Goal: Entertainment & Leisure: Browse casually

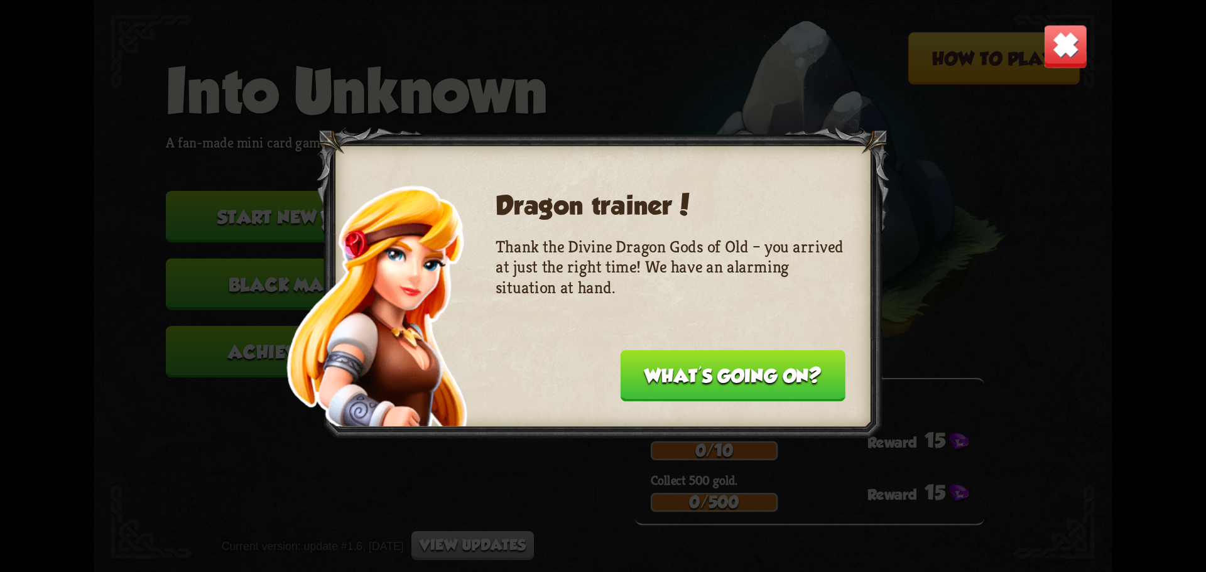
click at [758, 369] on button "What's going on?" at bounding box center [733, 376] width 225 height 52
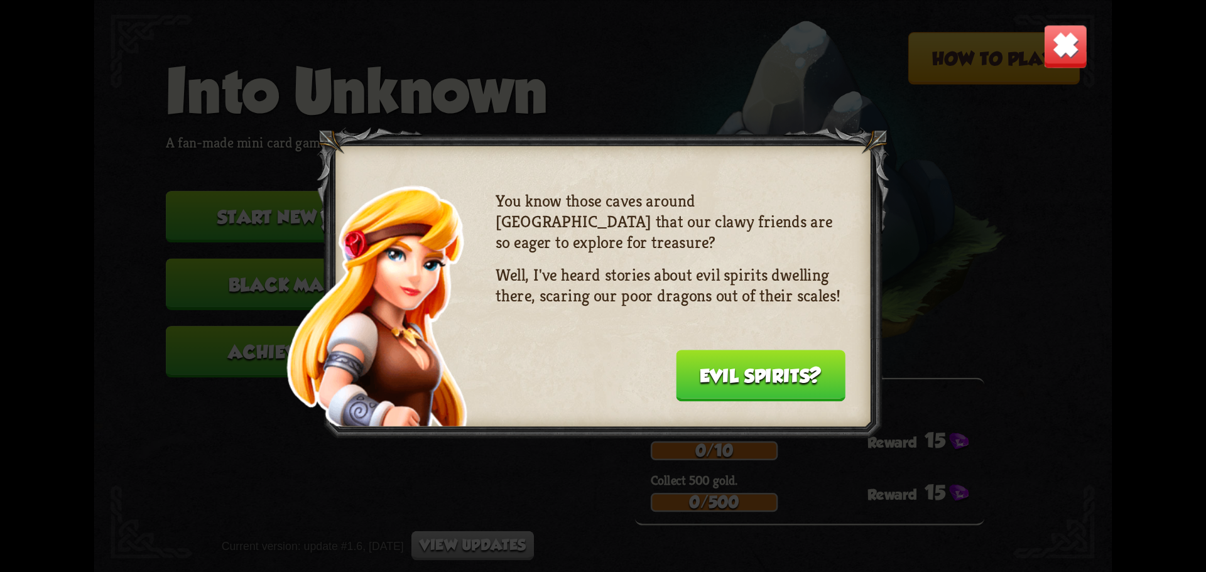
click at [749, 392] on button "Evil spirits?" at bounding box center [761, 376] width 170 height 52
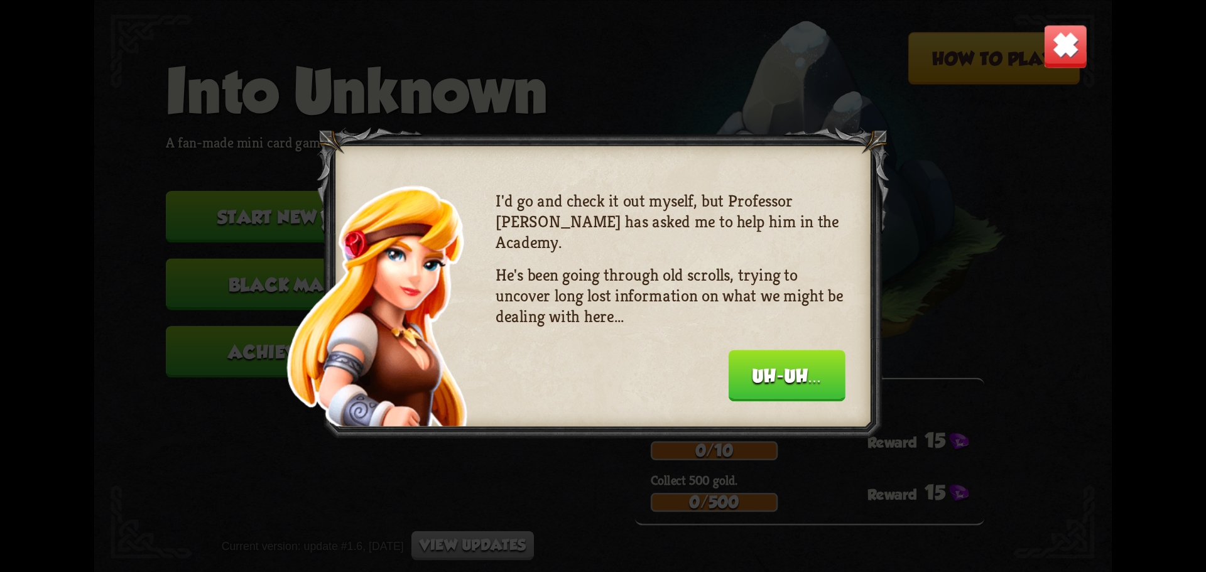
click at [771, 365] on button "Uh-uh..." at bounding box center [787, 376] width 117 height 52
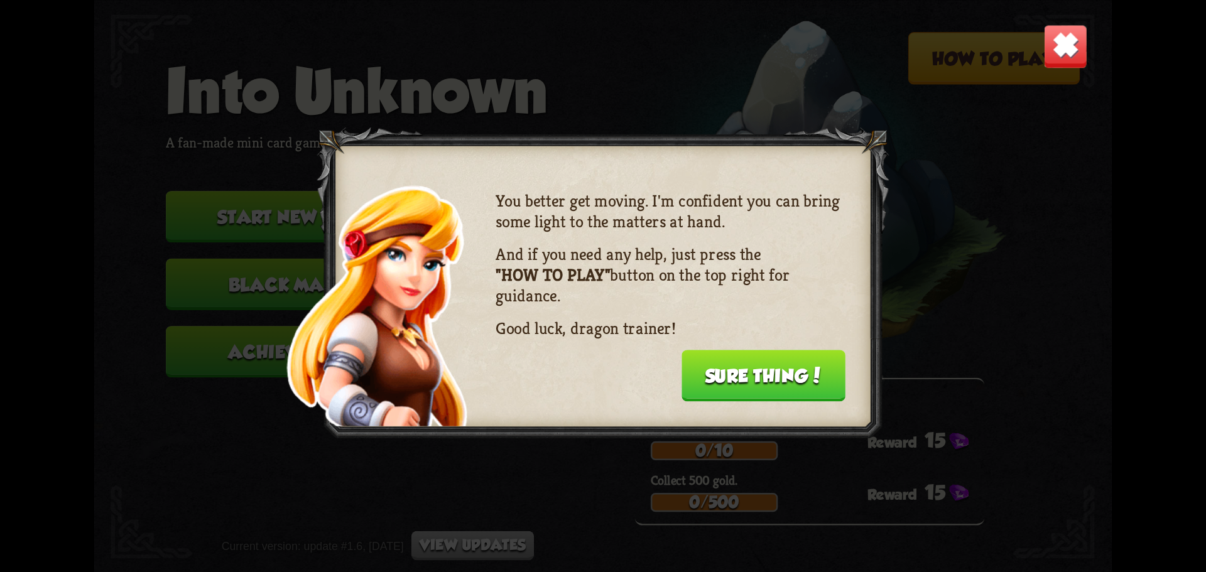
click at [770, 362] on button "Sure thing!" at bounding box center [764, 376] width 164 height 52
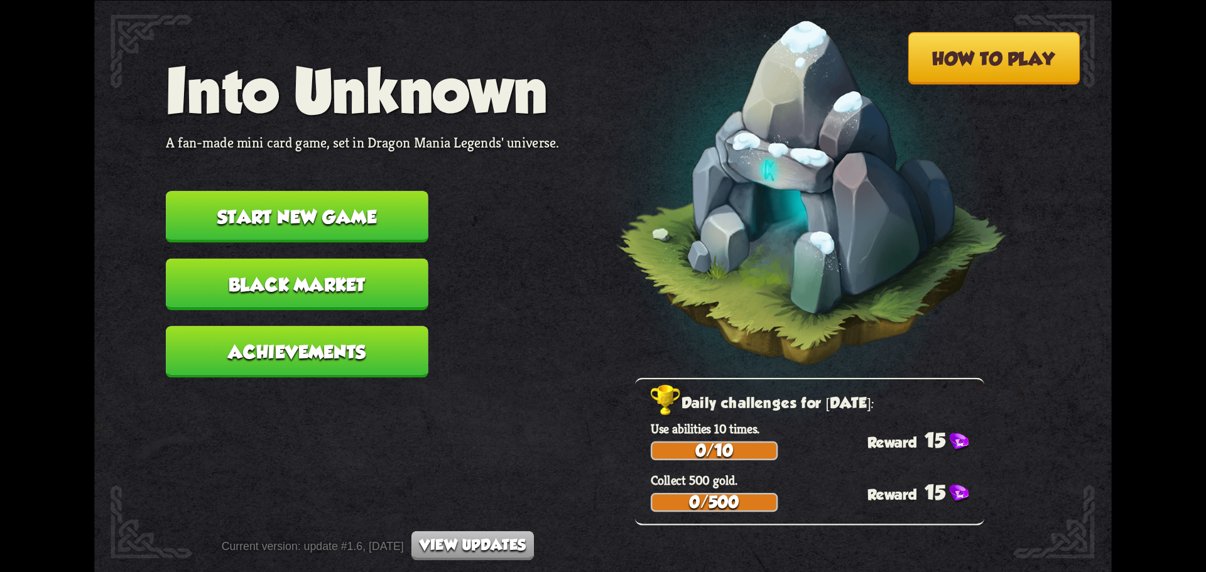
click at [291, 222] on button "Start new game" at bounding box center [297, 217] width 263 height 52
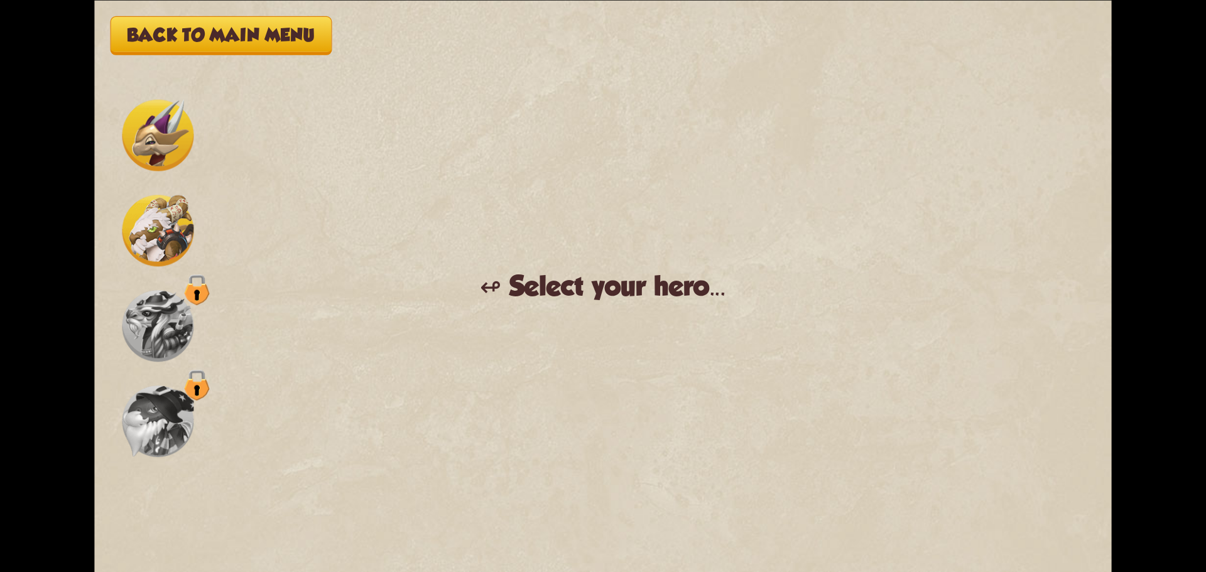
click at [148, 137] on img at bounding box center [159, 135] width 72 height 72
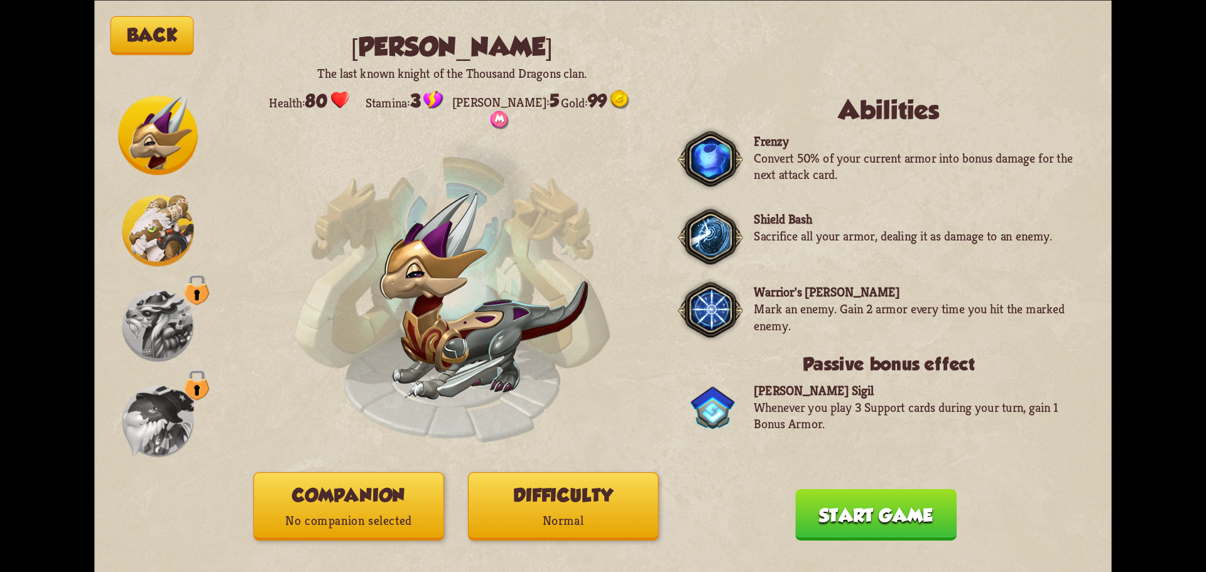
click at [385, 516] on p "No companion selected" at bounding box center [348, 520] width 189 height 25
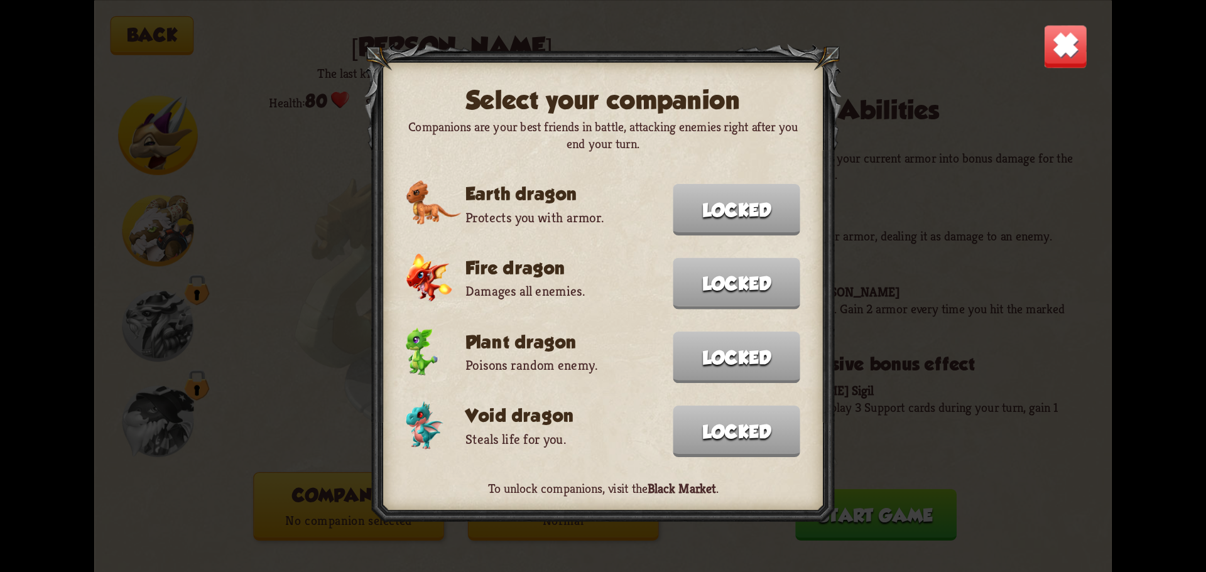
click at [1063, 48] on img at bounding box center [1066, 46] width 45 height 45
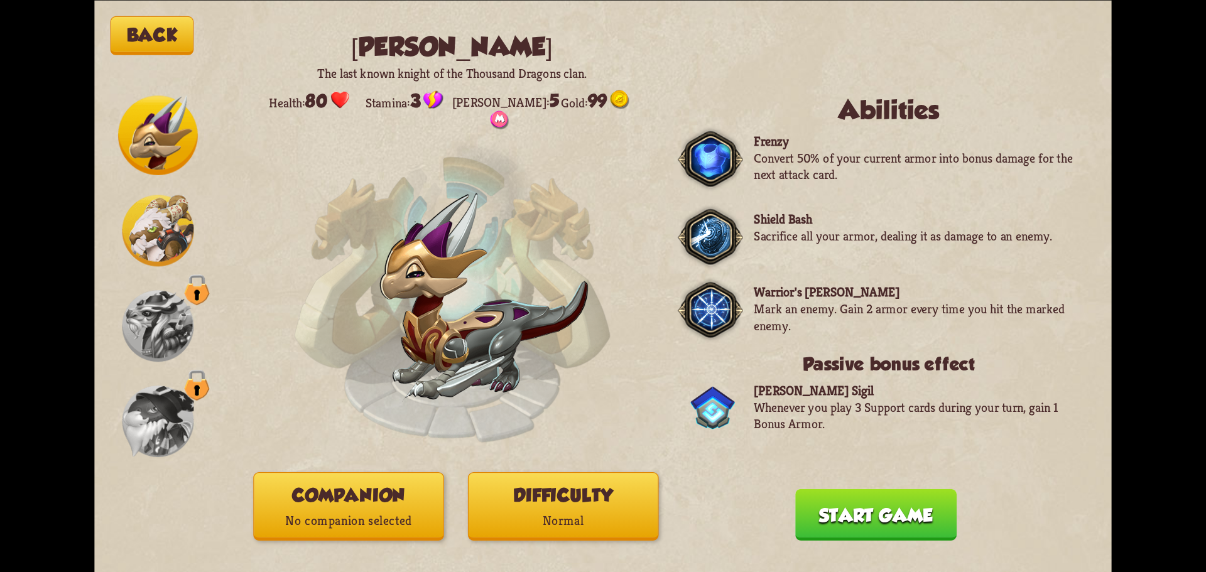
click at [904, 517] on button "Start game" at bounding box center [876, 515] width 161 height 52
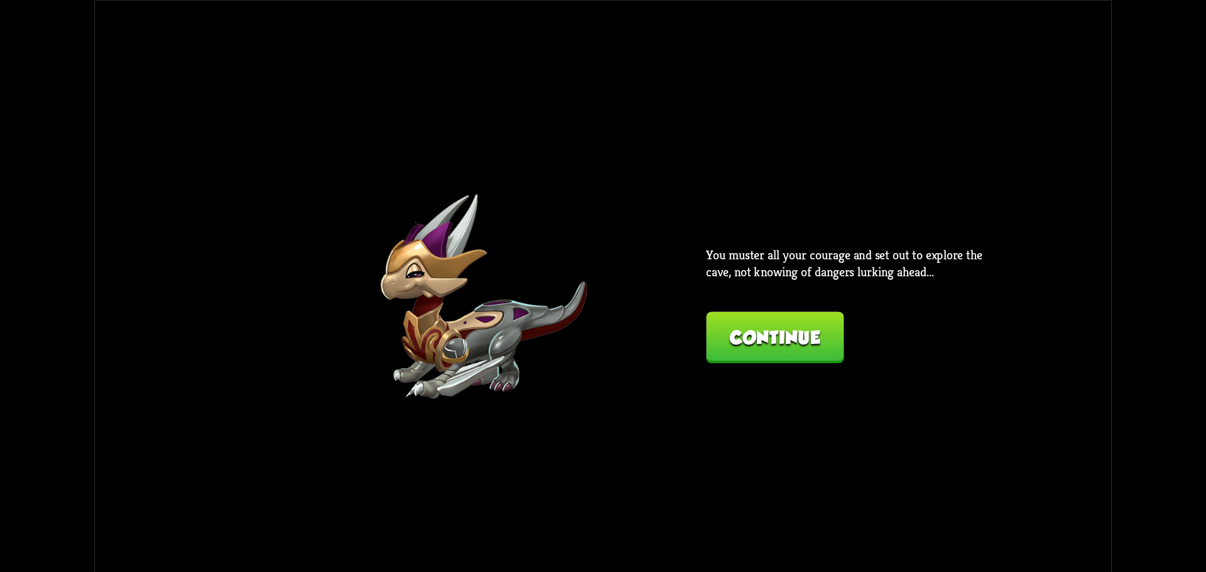
click at [797, 363] on div "Back Chevalier The last known knight of the Thousand Dragons clan. Health: 80 S…" at bounding box center [603, 286] width 1018 height 572
click at [800, 339] on button "Continue" at bounding box center [775, 338] width 138 height 52
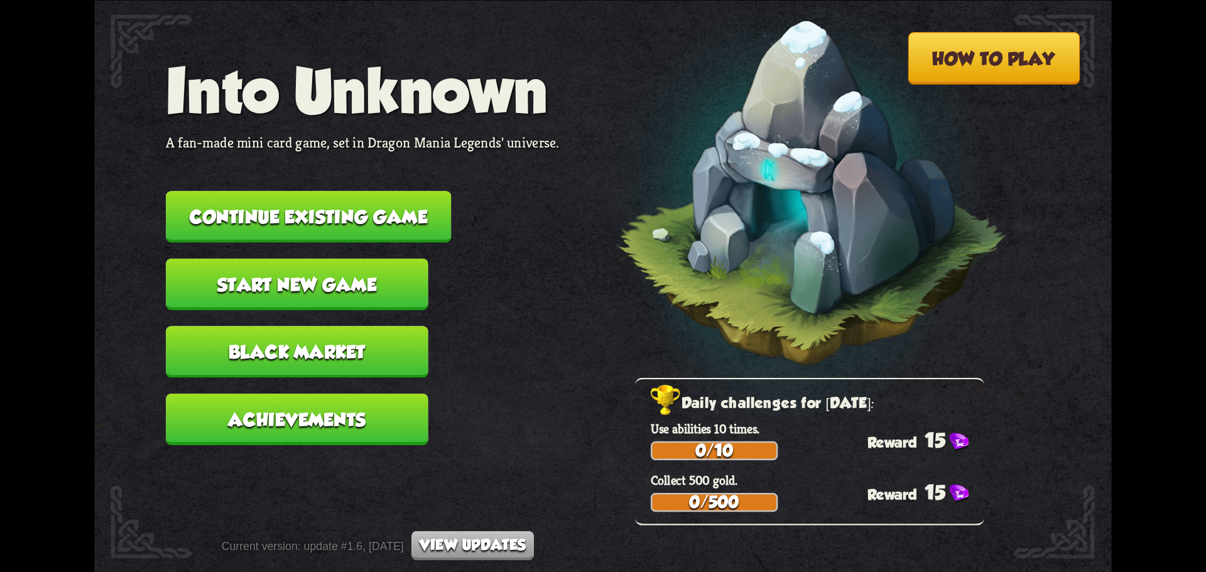
click at [403, 220] on button "Continue existing game" at bounding box center [308, 217] width 285 height 52
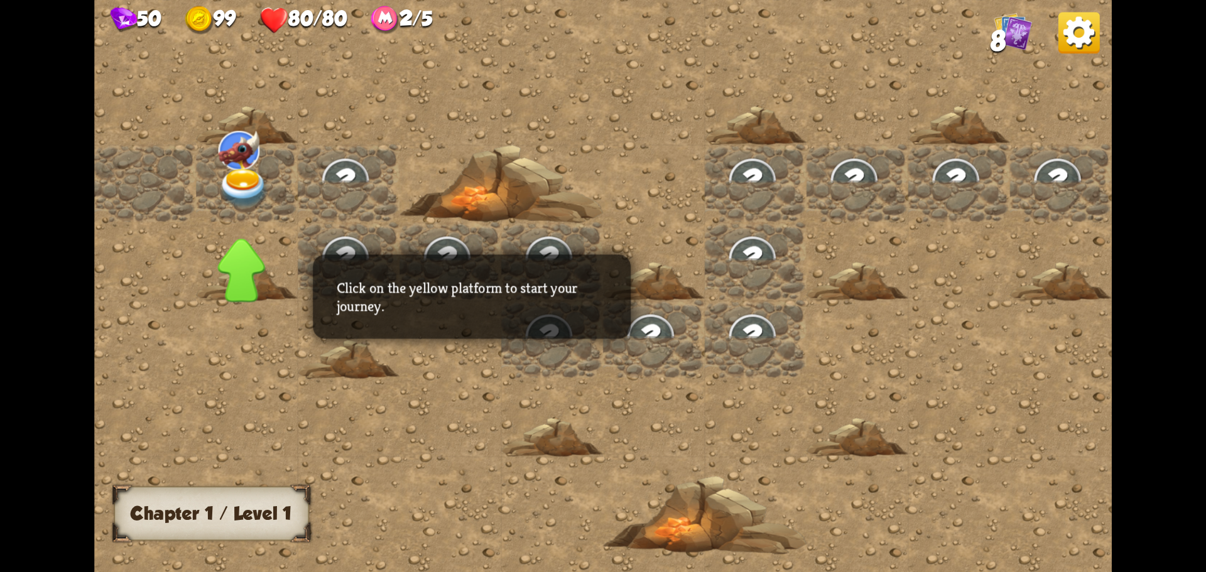
click at [475, 231] on div at bounding box center [451, 261] width 102 height 78
click at [263, 185] on img at bounding box center [244, 188] width 51 height 40
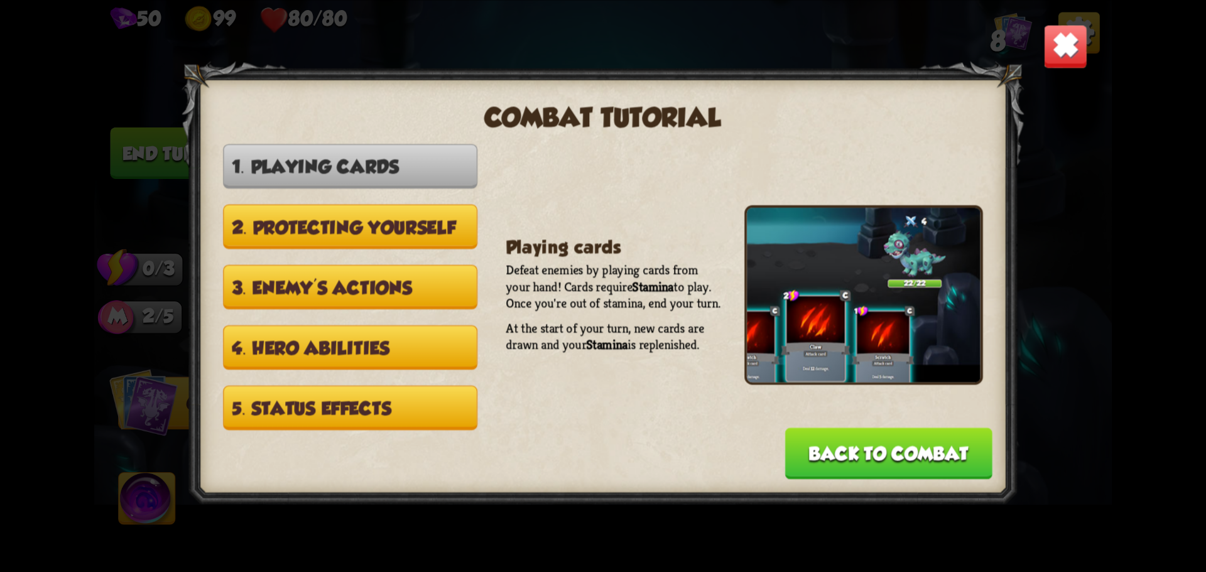
click at [914, 460] on button "Back to combat" at bounding box center [888, 454] width 207 height 52
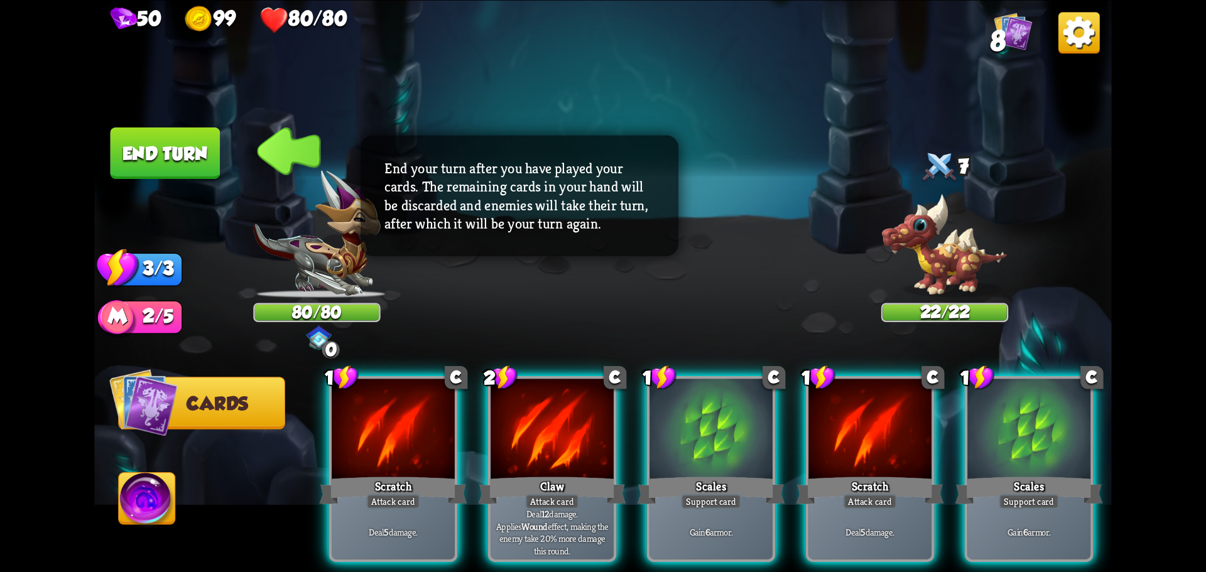
click at [198, 146] on button "End turn" at bounding box center [166, 153] width 110 height 52
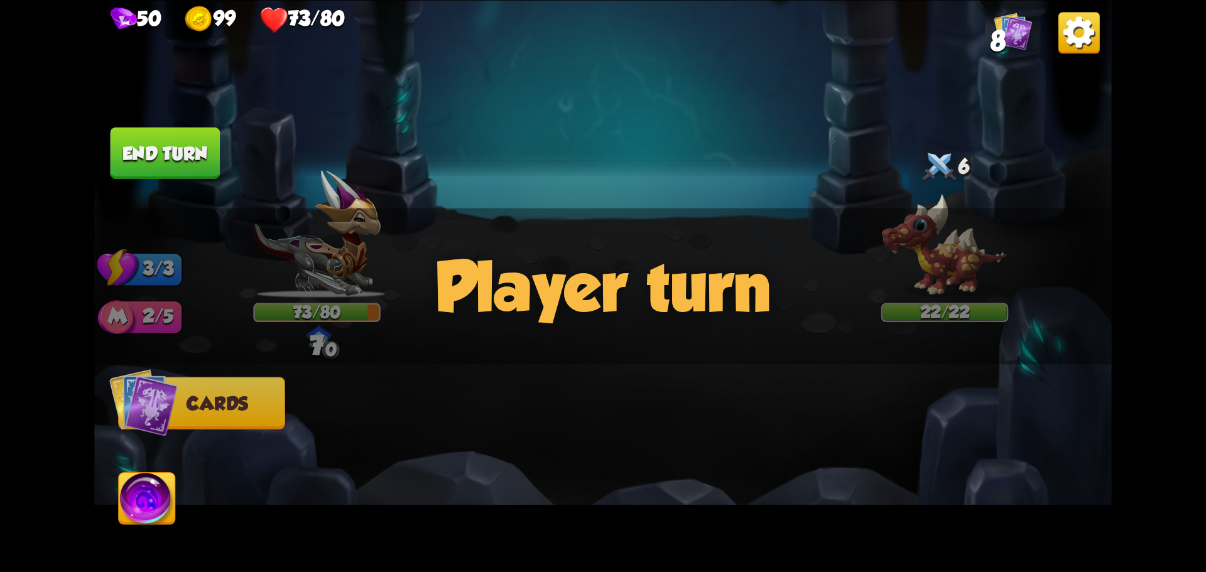
click at [706, 336] on div "Player turn" at bounding box center [603, 286] width 1018 height 156
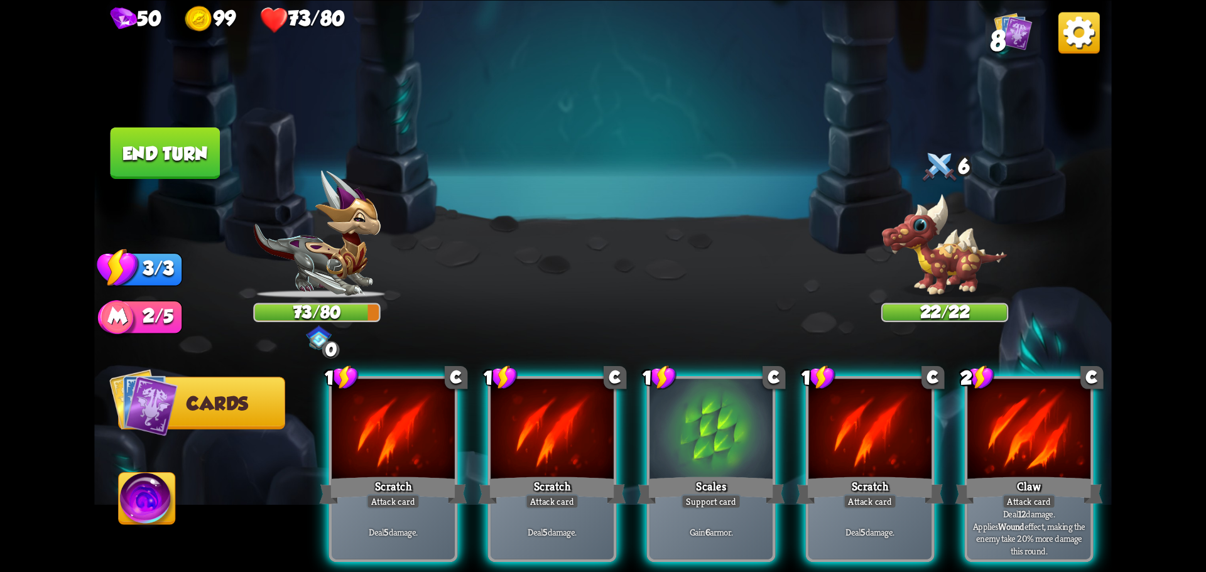
drag, startPoint x: 1041, startPoint y: 479, endPoint x: 1024, endPoint y: 485, distance: 17.5
click at [1041, 494] on div "Attack card" at bounding box center [1028, 501] width 53 height 15
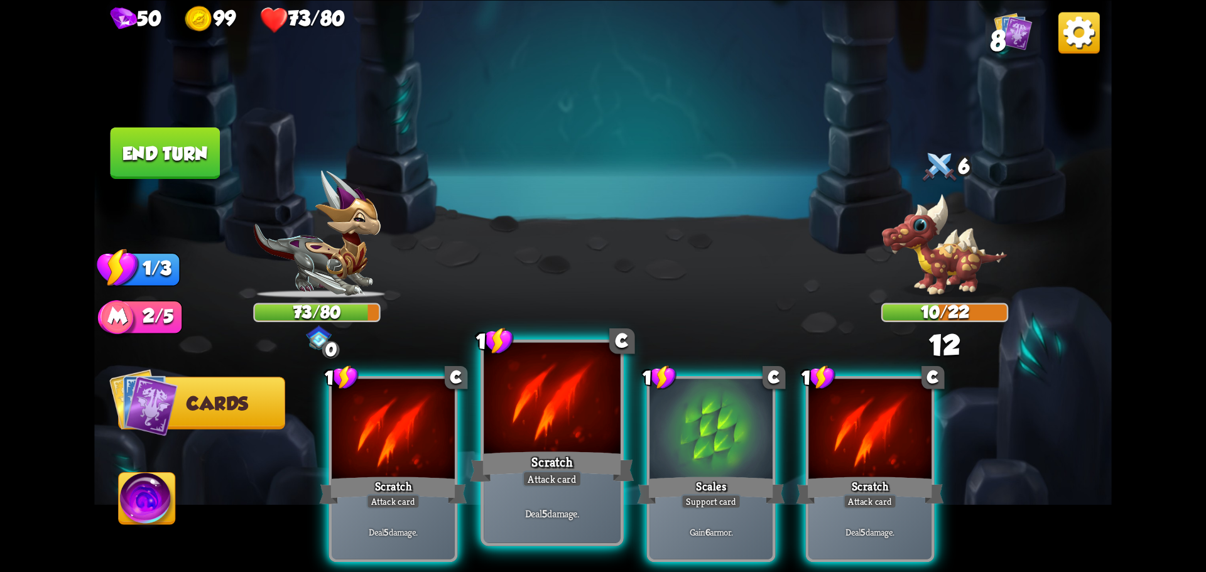
click at [570, 432] on div at bounding box center [552, 399] width 137 height 115
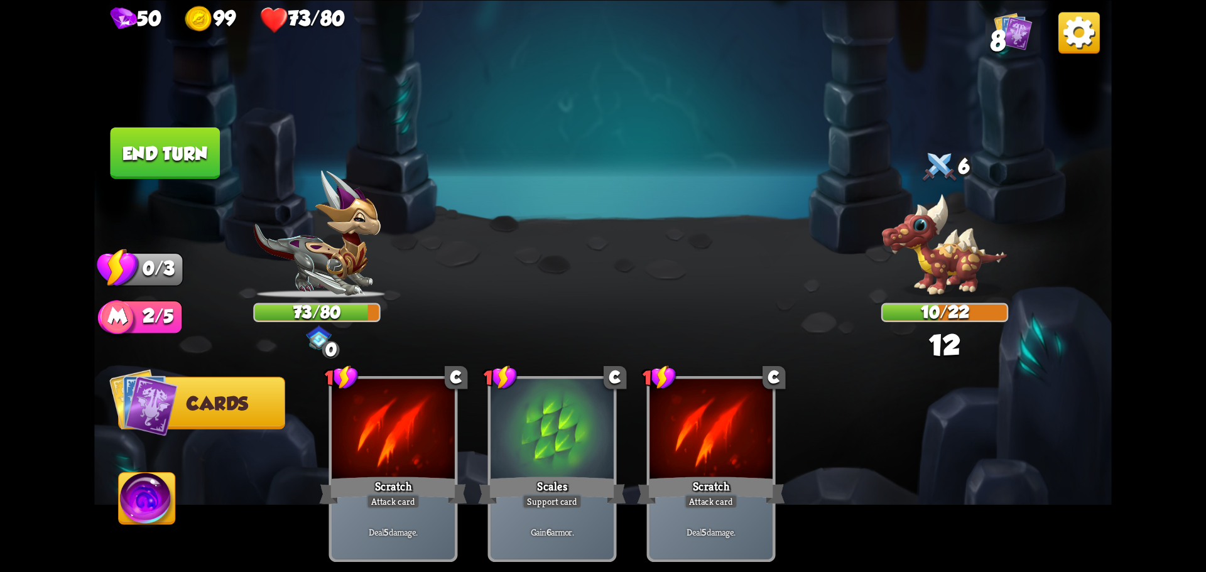
click at [224, 187] on img at bounding box center [603, 286] width 1018 height 572
click at [211, 172] on button "End turn" at bounding box center [166, 153] width 110 height 52
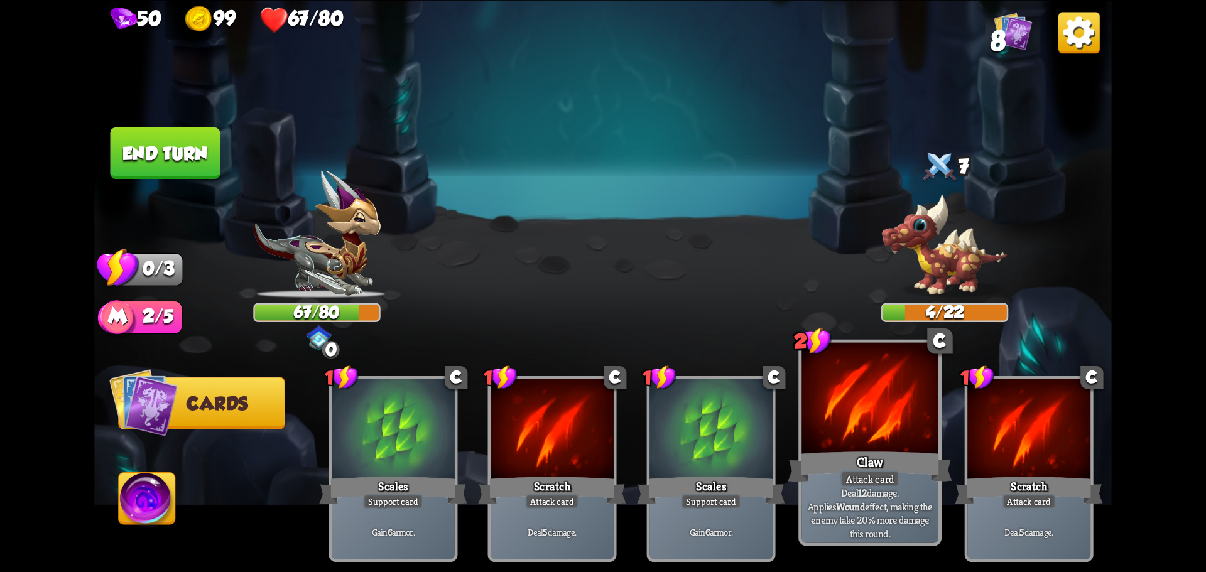
click at [879, 440] on div at bounding box center [870, 399] width 137 height 115
